Goal: Information Seeking & Learning: Learn about a topic

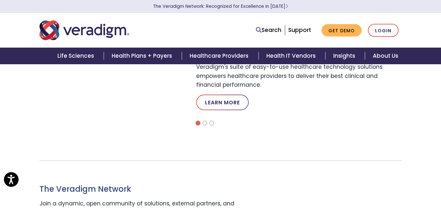
scroll to position [288, 0]
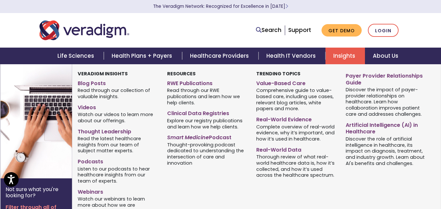
click at [362, 55] on link "Insights" at bounding box center [344, 56] width 39 height 17
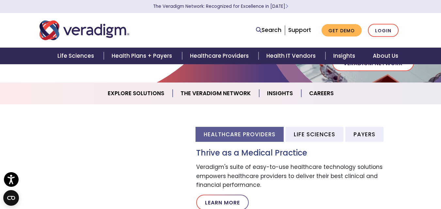
scroll to position [130, 0]
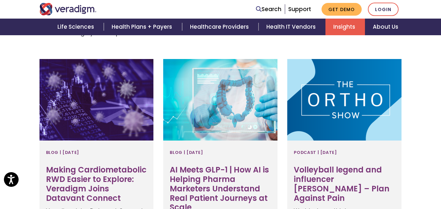
scroll to position [244, 0]
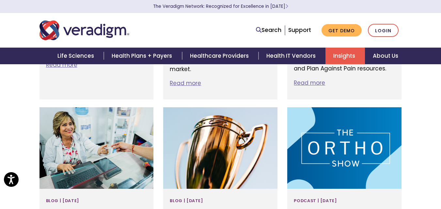
scroll to position [0, 0]
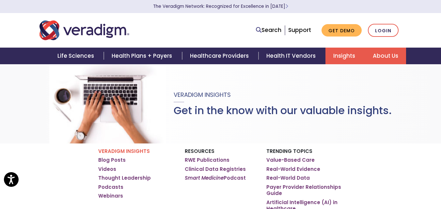
click at [369, 58] on link "About Us" at bounding box center [385, 56] width 41 height 17
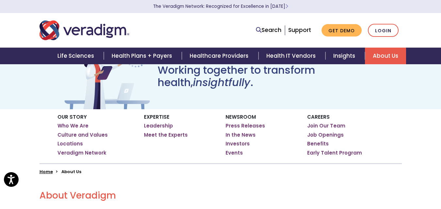
scroll to position [44, 0]
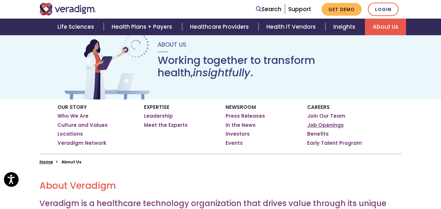
click at [334, 125] on link "Job Openings" at bounding box center [325, 125] width 37 height 7
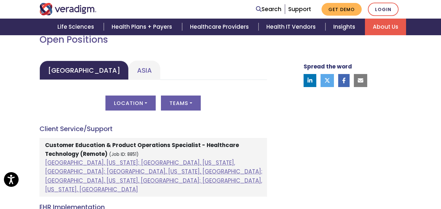
scroll to position [308, 0]
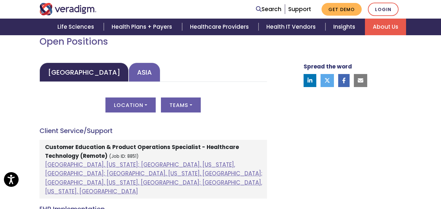
click at [129, 70] on link "Asia" at bounding box center [145, 72] width 32 height 19
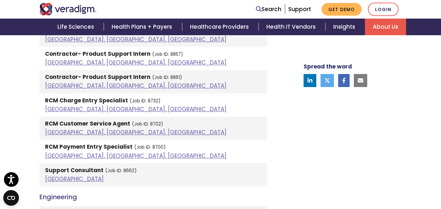
scroll to position [461, 0]
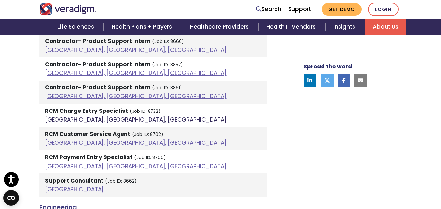
click at [73, 120] on link "Pune, Maharashtra, India" at bounding box center [135, 120] width 181 height 8
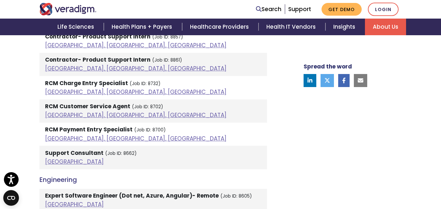
scroll to position [491, 0]
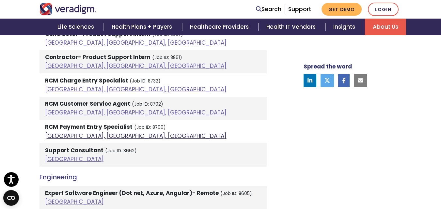
click at [86, 137] on link "Pune, Maharashtra, India" at bounding box center [135, 136] width 181 height 8
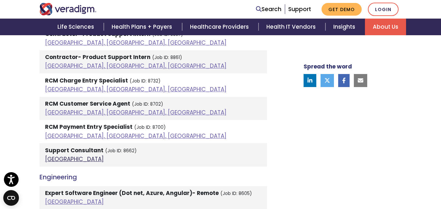
click at [56, 159] on link "India" at bounding box center [74, 159] width 59 height 8
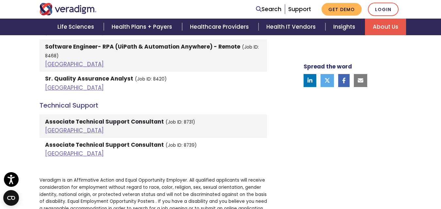
scroll to position [1197, 0]
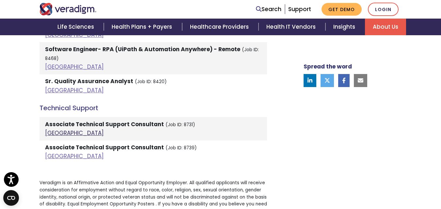
click at [55, 129] on link "India" at bounding box center [74, 133] width 59 height 8
